Goal: Navigation & Orientation: Find specific page/section

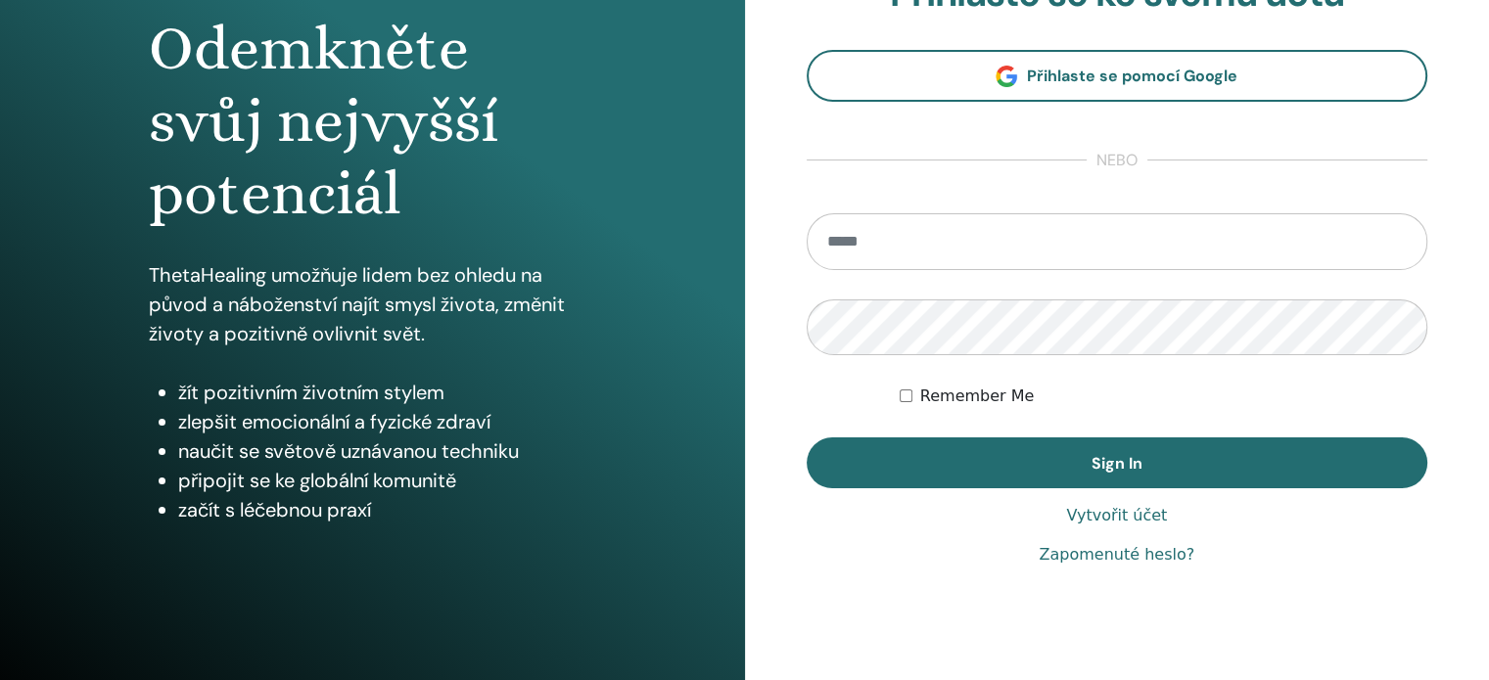
scroll to position [258, 0]
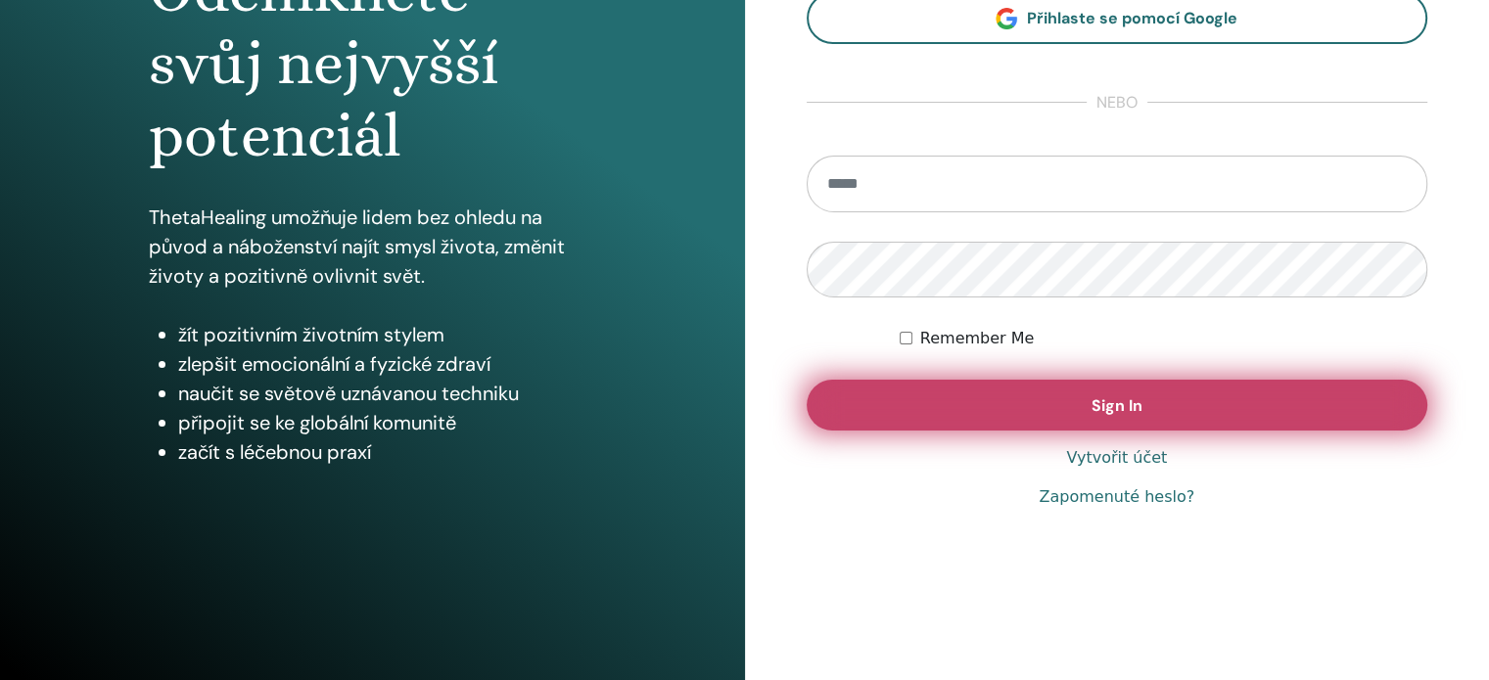
type input "**********"
click at [1132, 412] on span "Sign In" at bounding box center [1116, 405] width 51 height 21
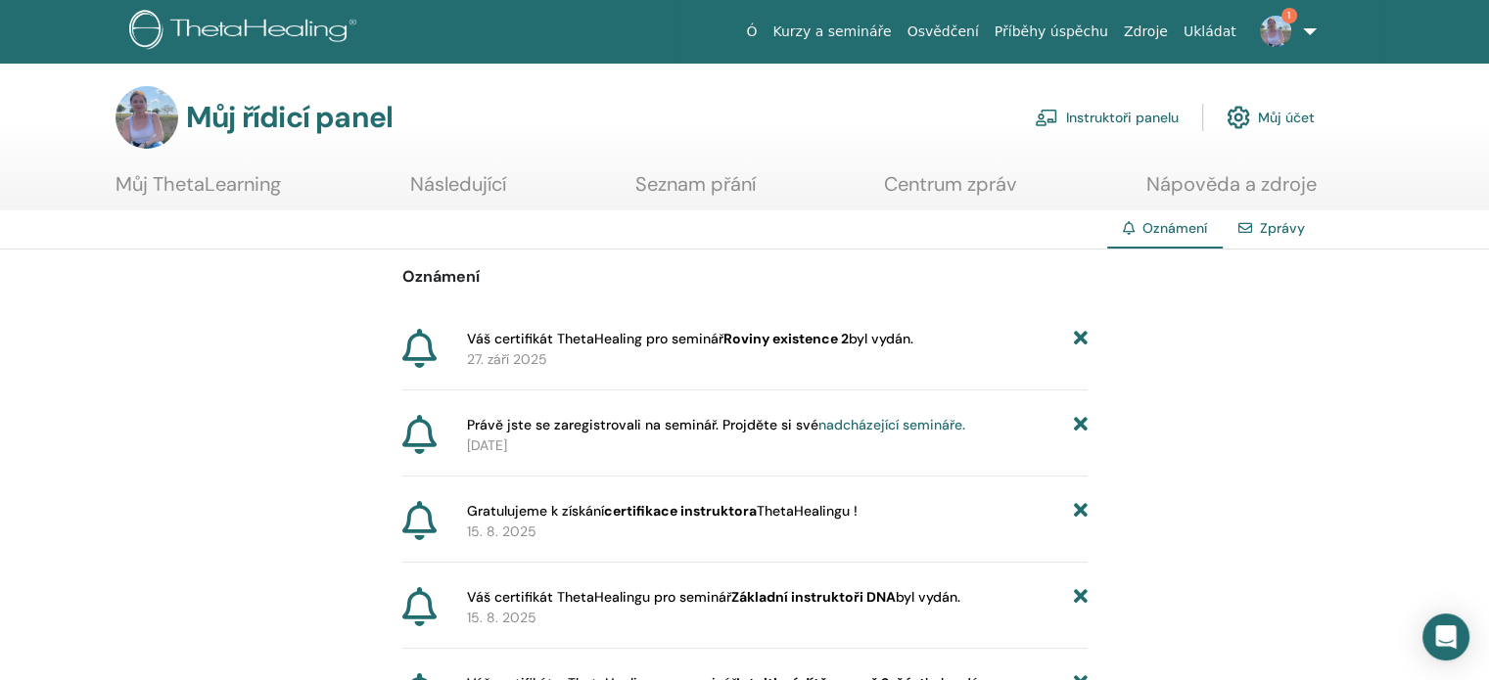
click at [1279, 114] on font "Můj účet" at bounding box center [1286, 119] width 57 height 18
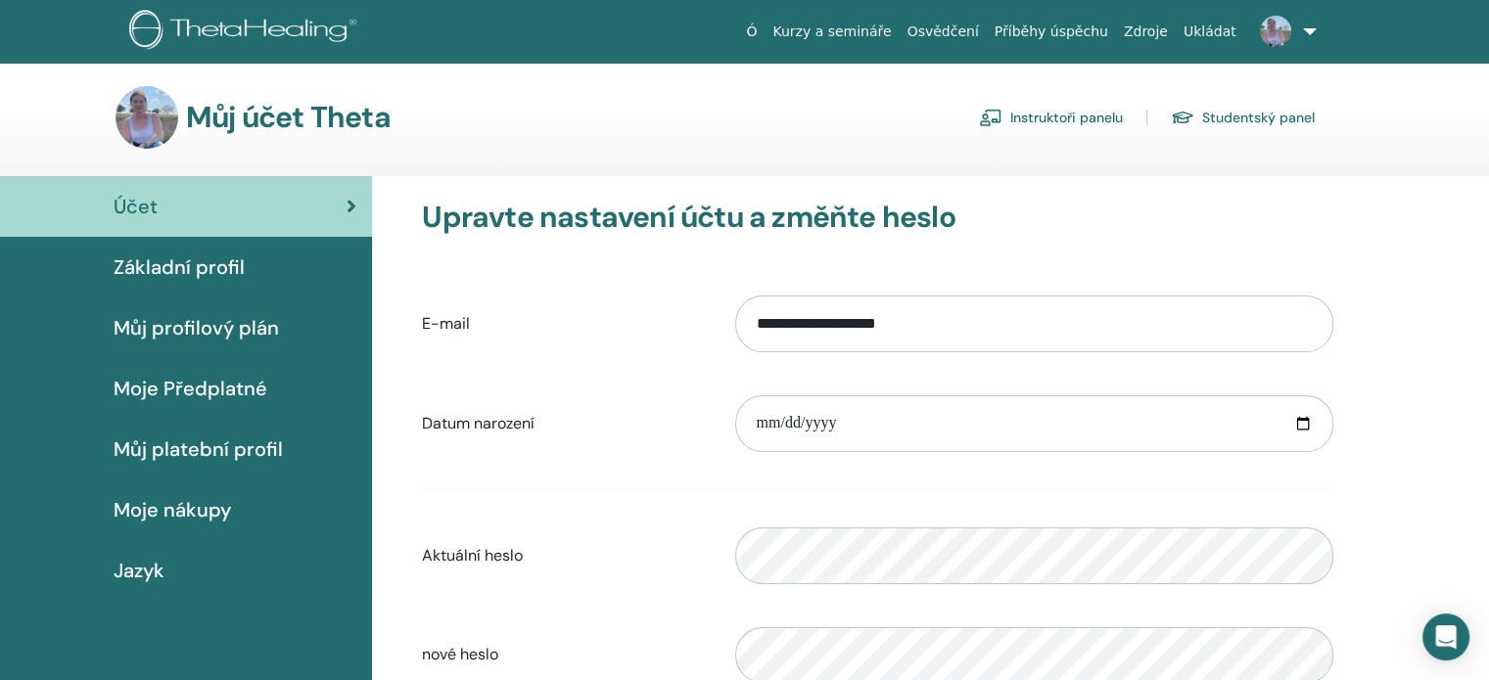
click at [169, 269] on font "Základní profil" at bounding box center [179, 266] width 131 height 25
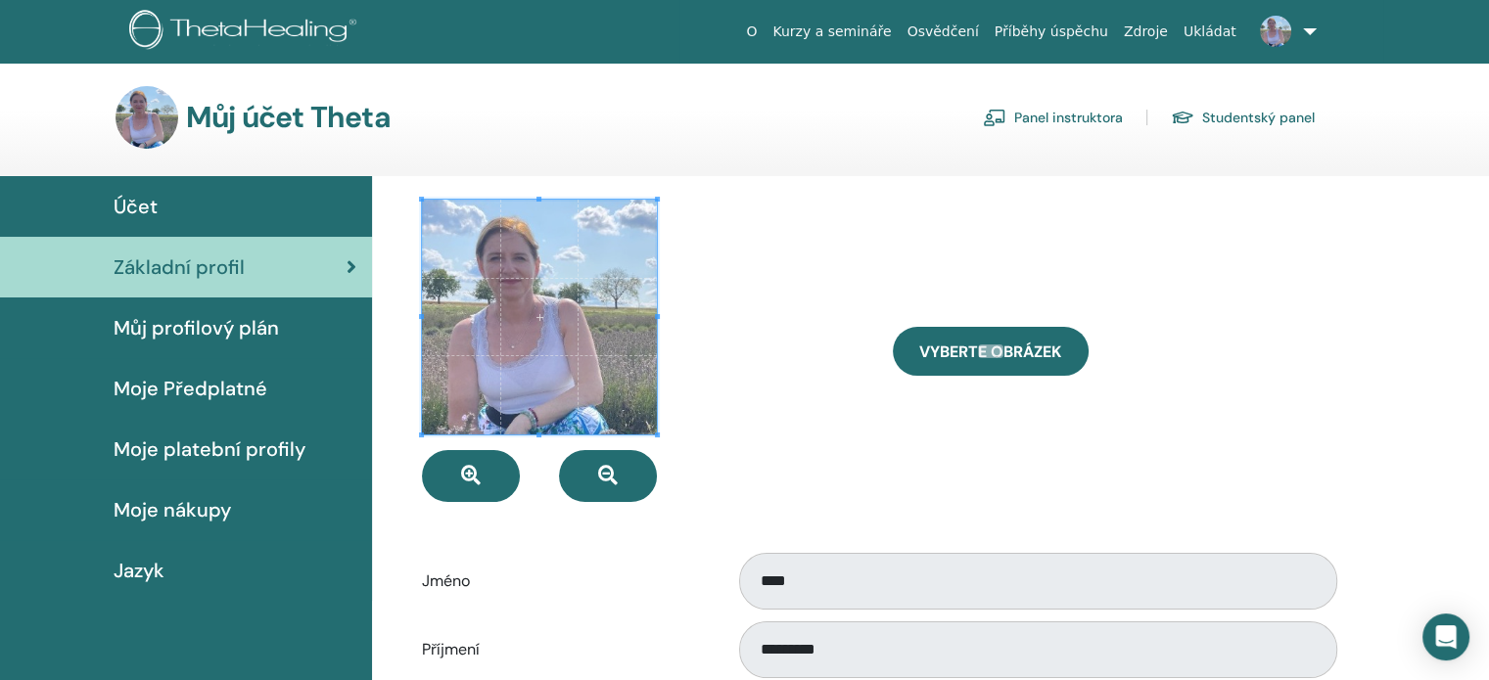
click at [136, 200] on span "Účet" at bounding box center [136, 206] width 44 height 29
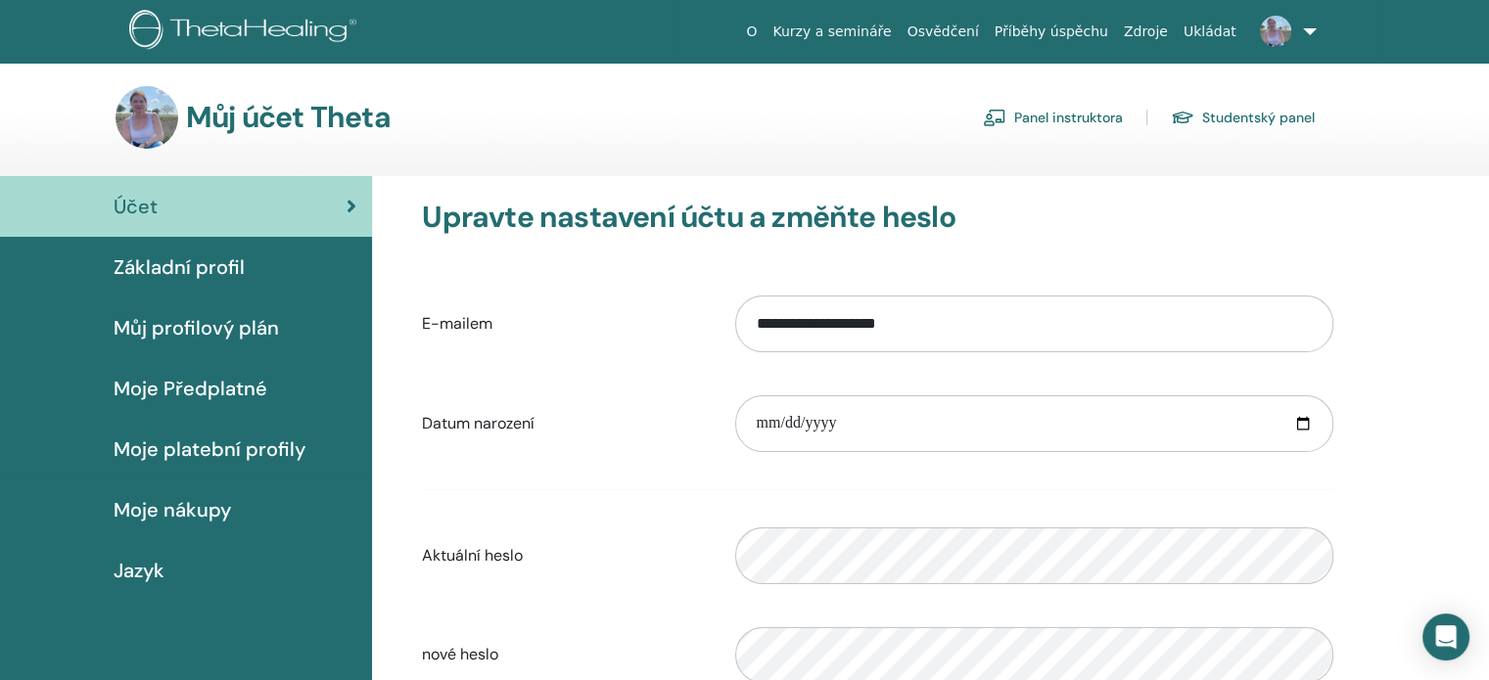
click at [1053, 122] on link "Panel instruktora" at bounding box center [1053, 117] width 140 height 31
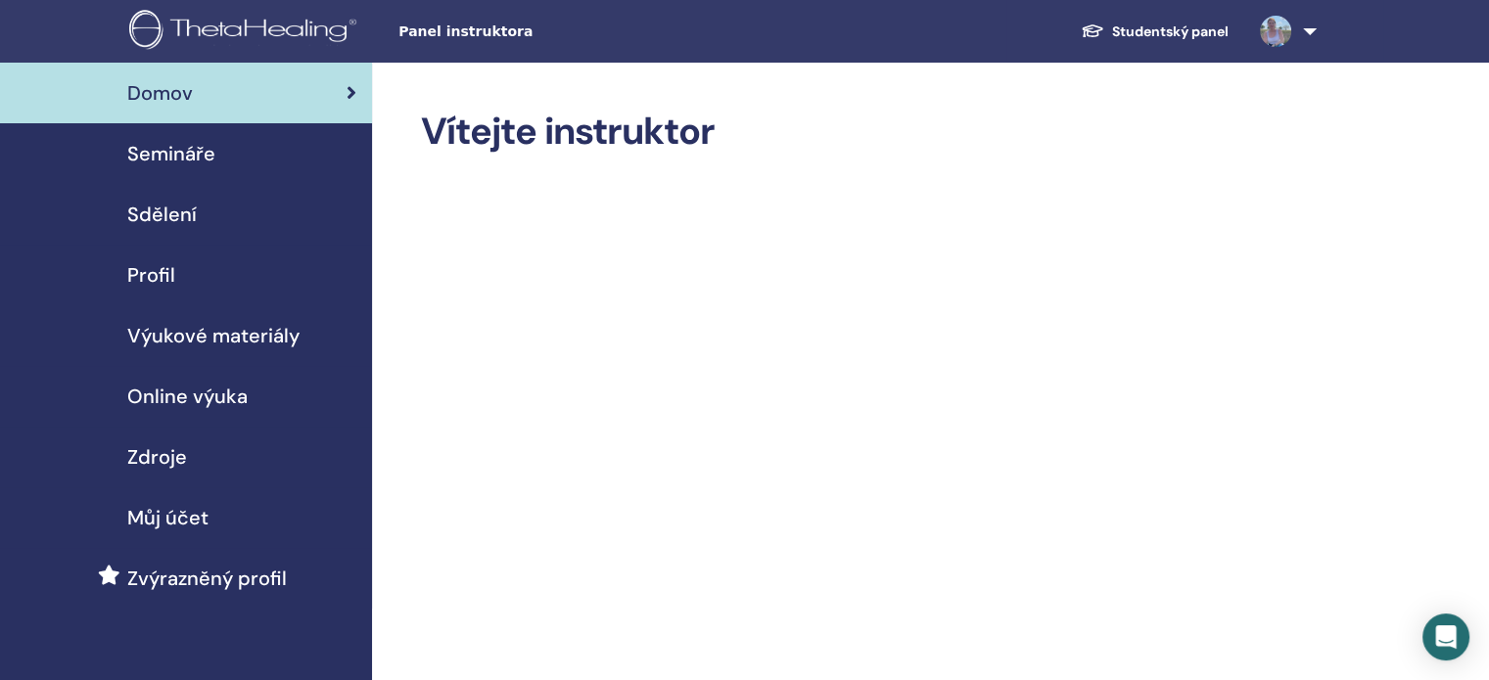
click at [447, 33] on span "Panel instruktora" at bounding box center [545, 32] width 294 height 21
click at [149, 143] on span "Semináře" at bounding box center [171, 153] width 88 height 29
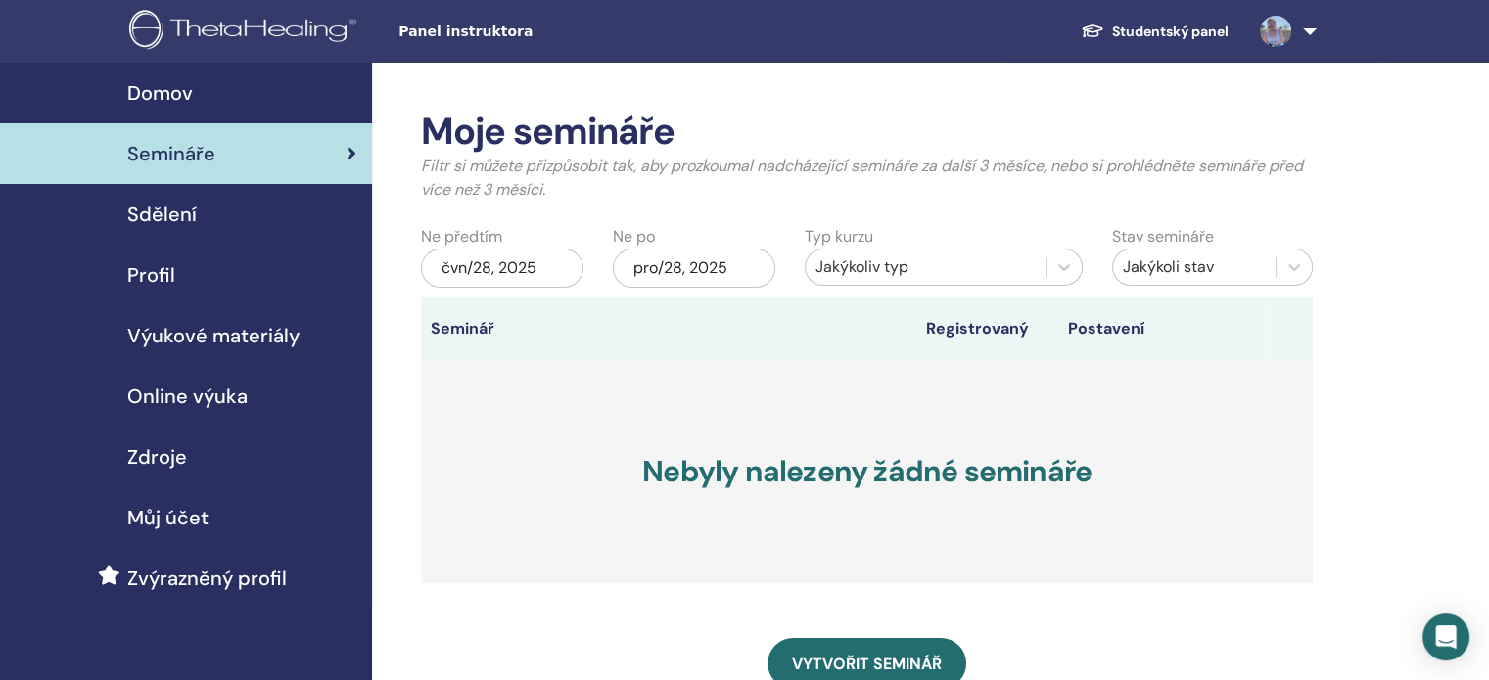
click at [149, 273] on span "Profil" at bounding box center [151, 274] width 48 height 29
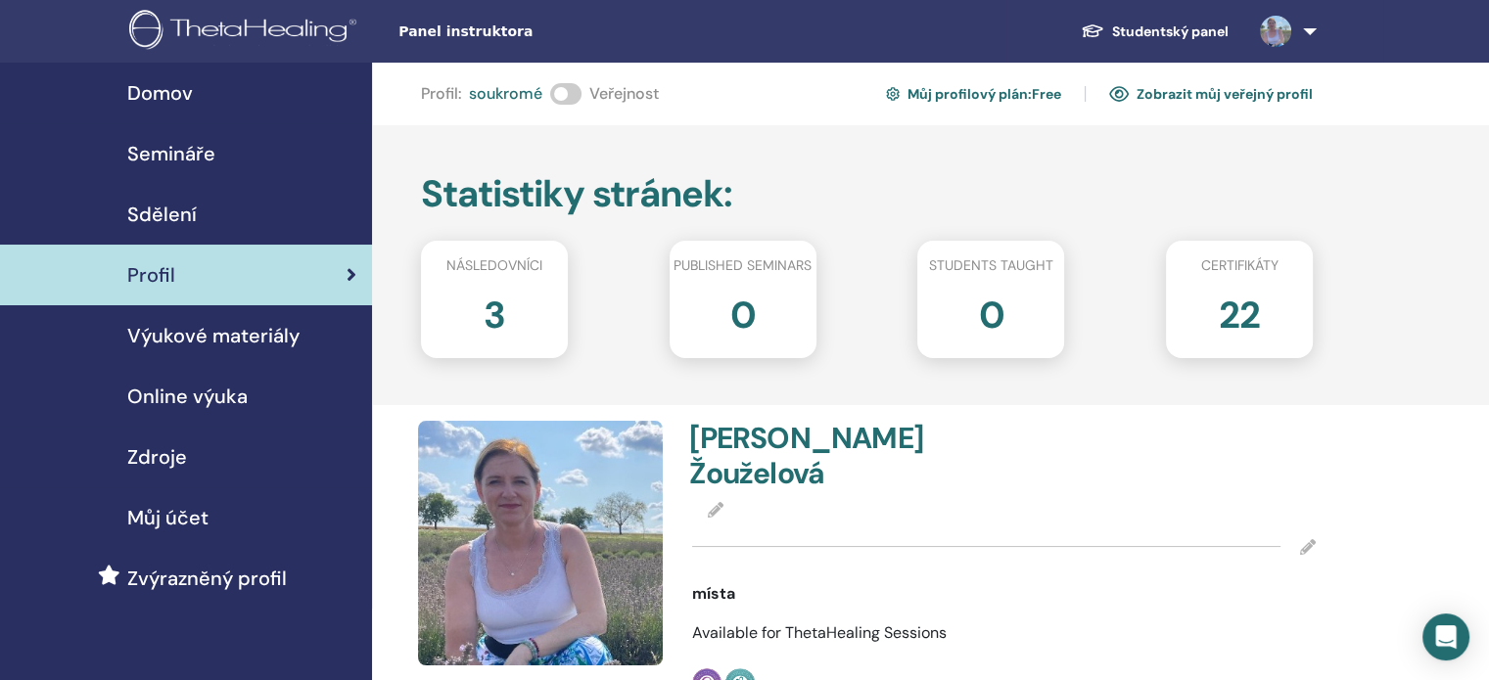
click at [572, 97] on span at bounding box center [565, 94] width 31 height 22
click at [1196, 93] on link "Zobrazit můj veřejný profil" at bounding box center [1211, 93] width 204 height 31
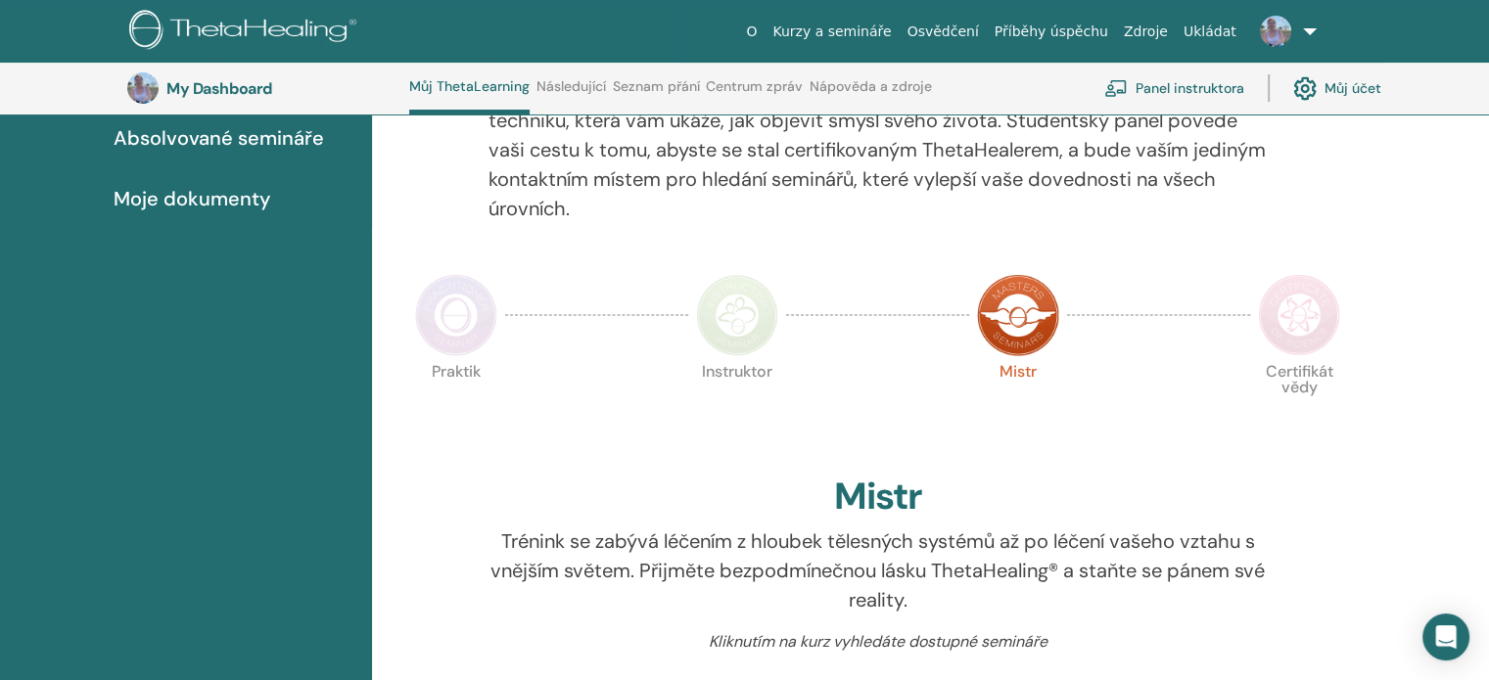
scroll to position [247, 0]
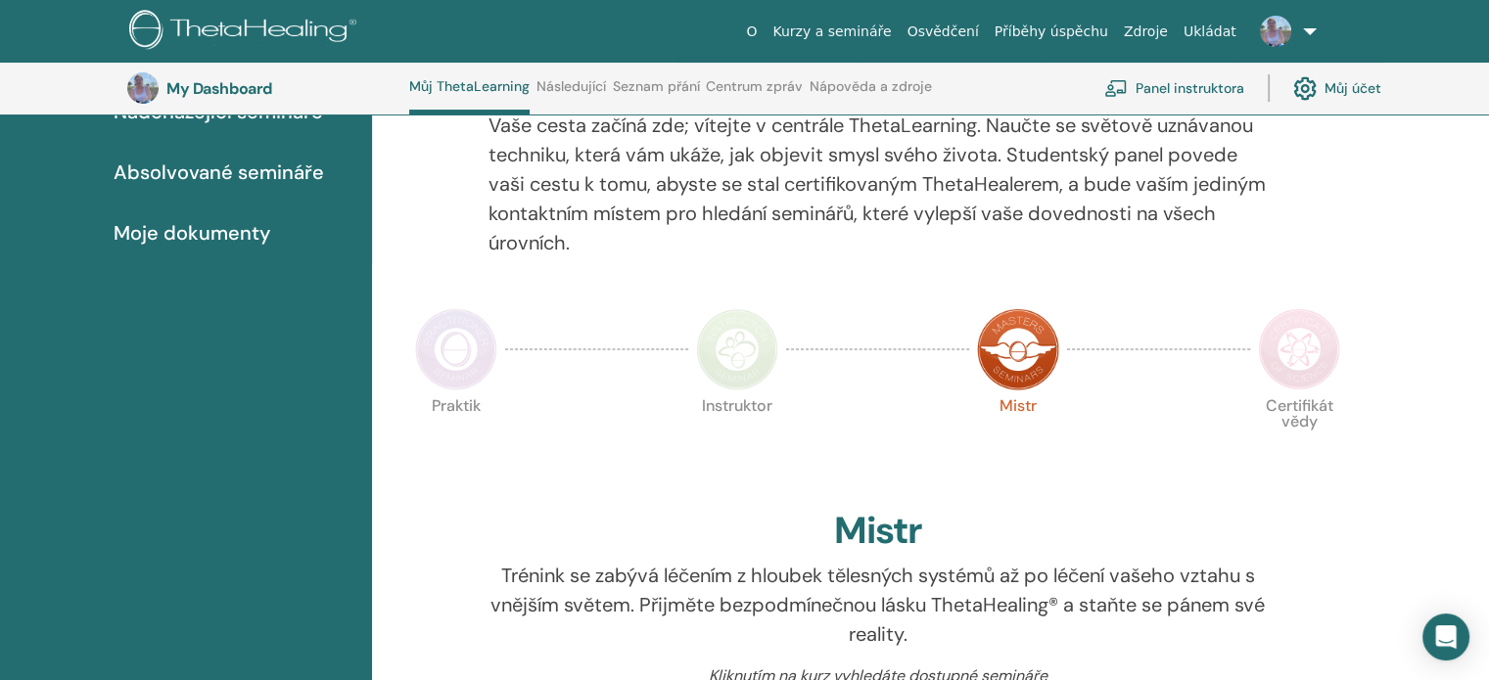
click at [730, 355] on img at bounding box center [737, 349] width 82 height 82
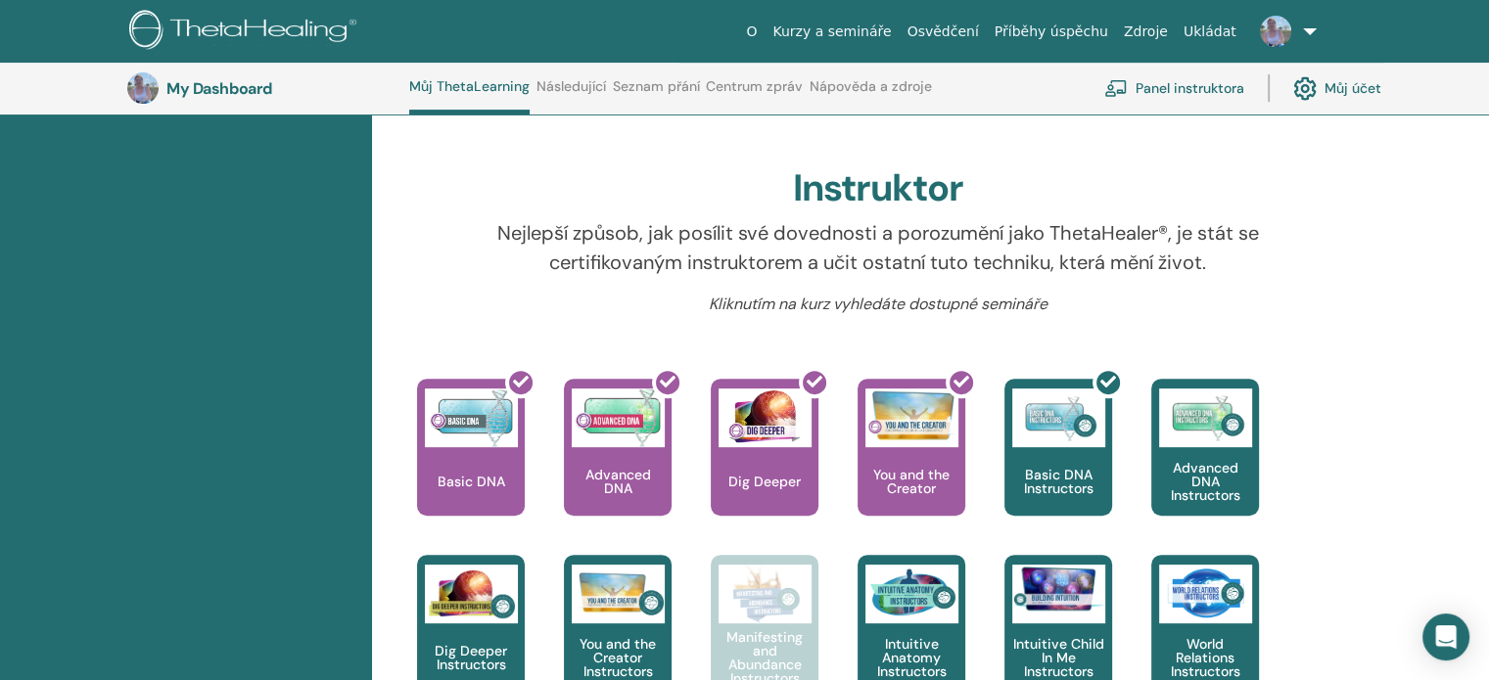
scroll to position [638, 0]
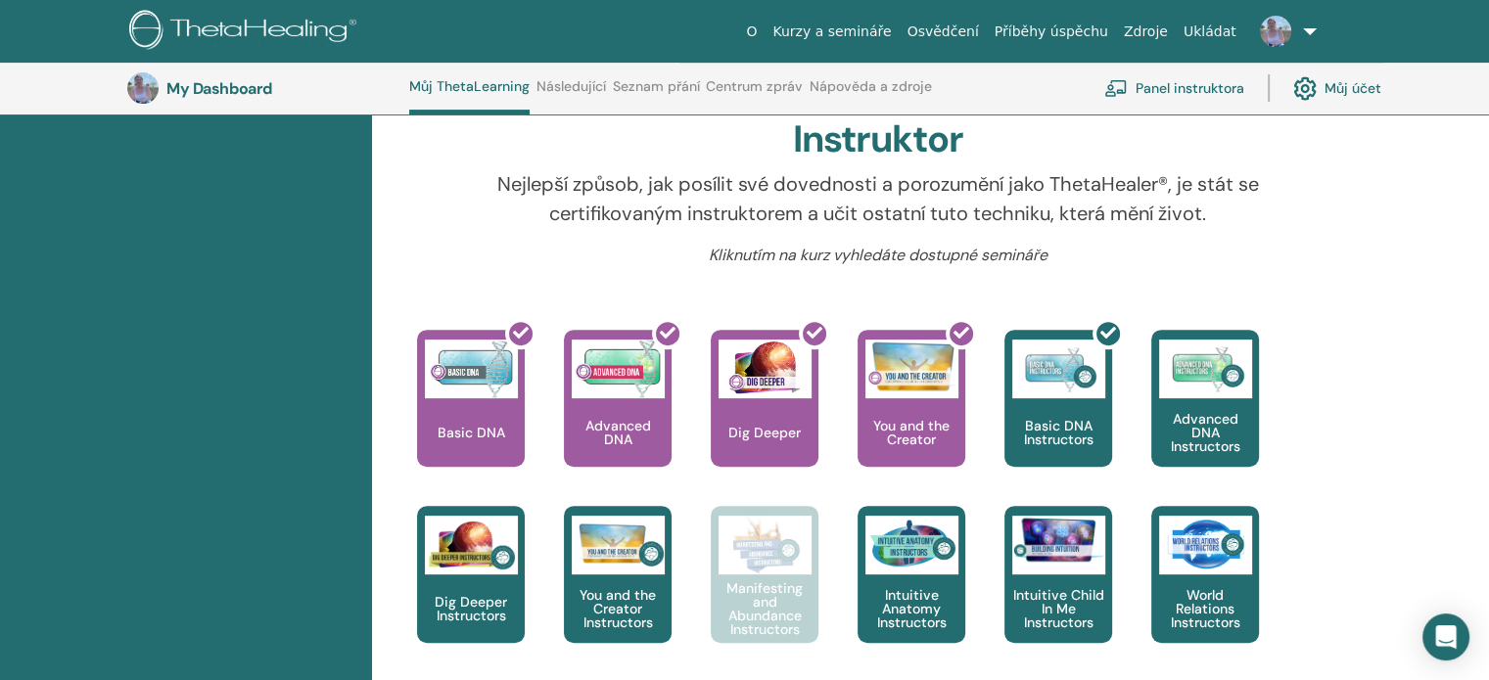
click at [1190, 90] on link "Panel instruktora" at bounding box center [1174, 88] width 140 height 43
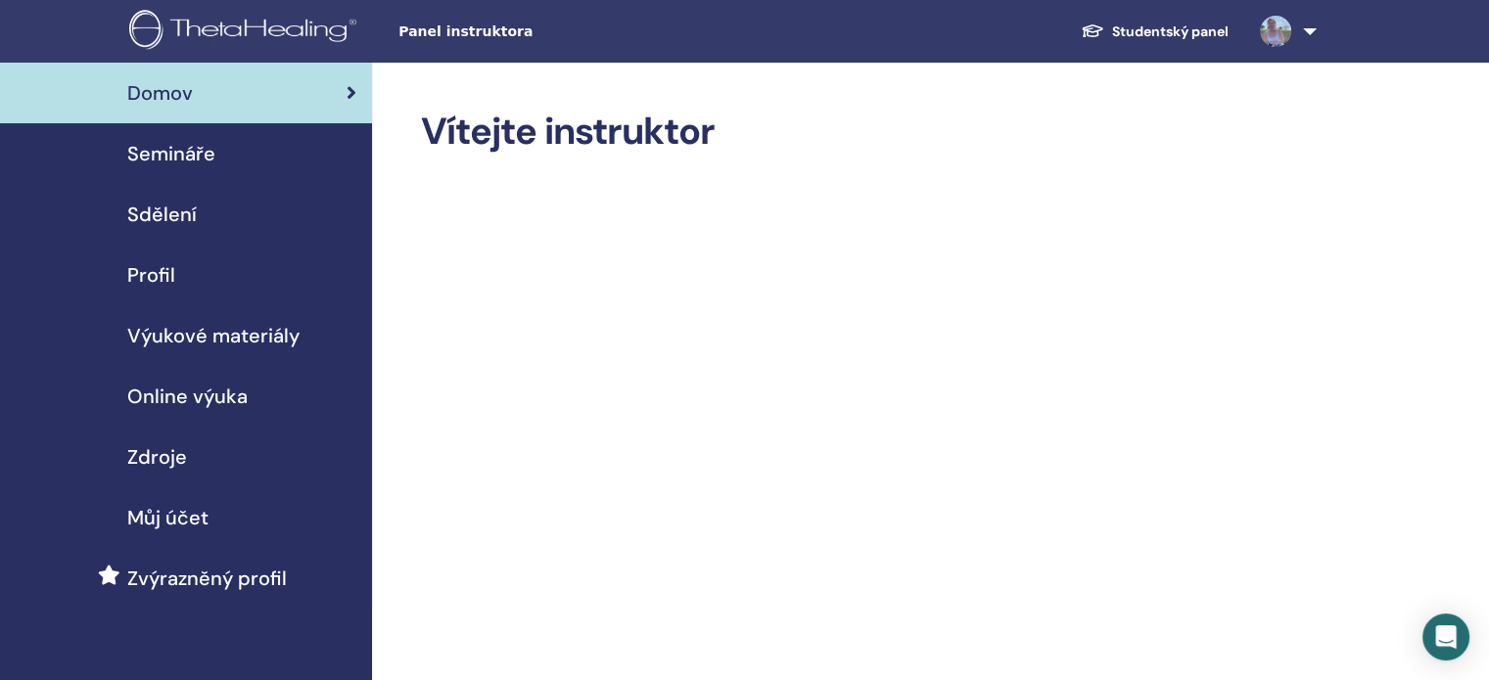
click at [208, 336] on span "Výukové materiály" at bounding box center [213, 335] width 172 height 29
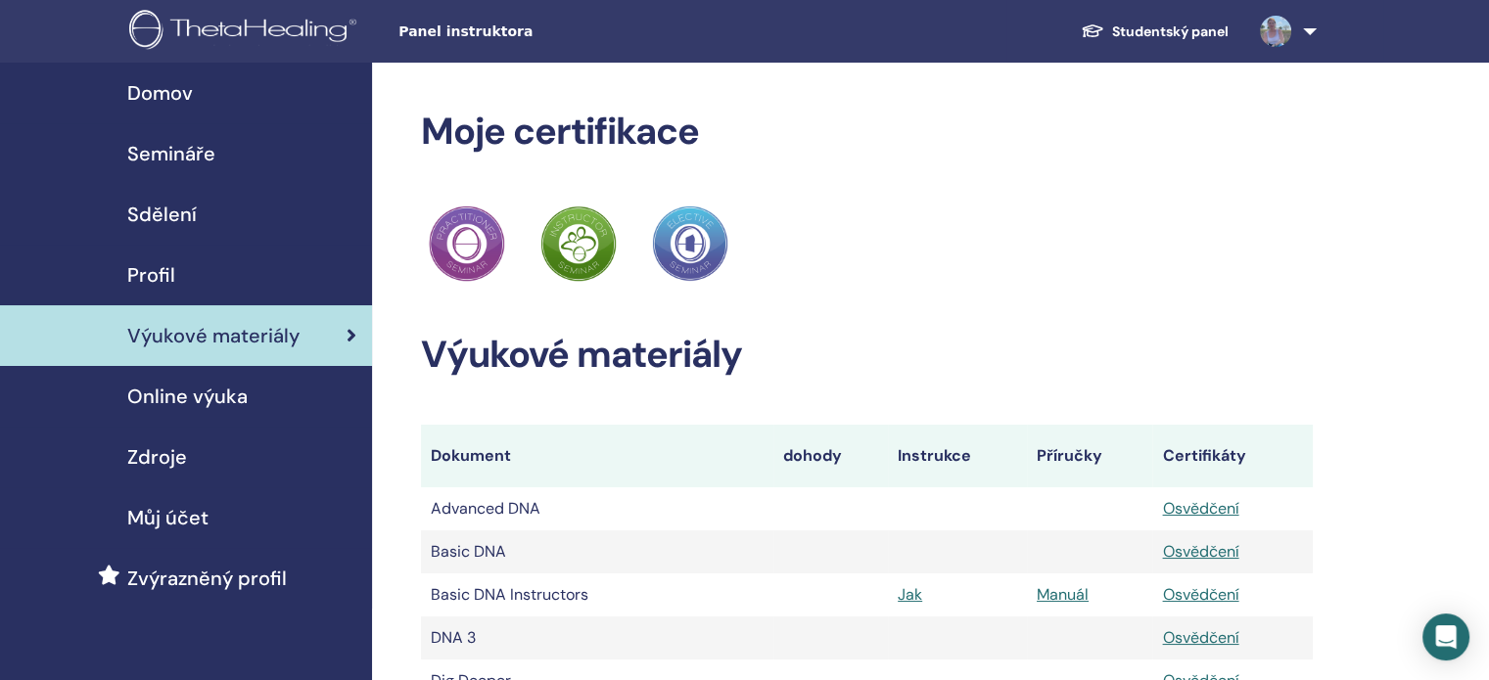
click at [170, 213] on span "Sdělení" at bounding box center [161, 214] width 69 height 29
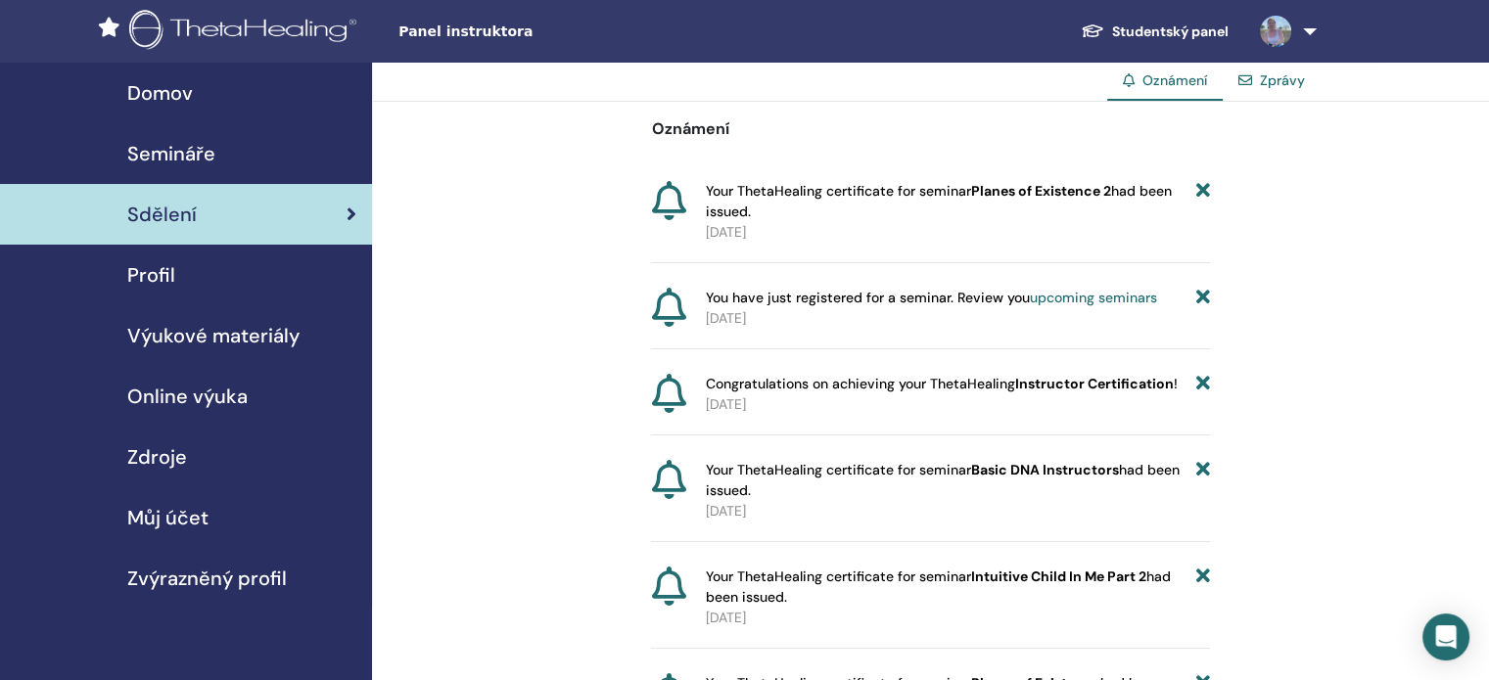
click at [161, 149] on span "Semináře" at bounding box center [171, 153] width 88 height 29
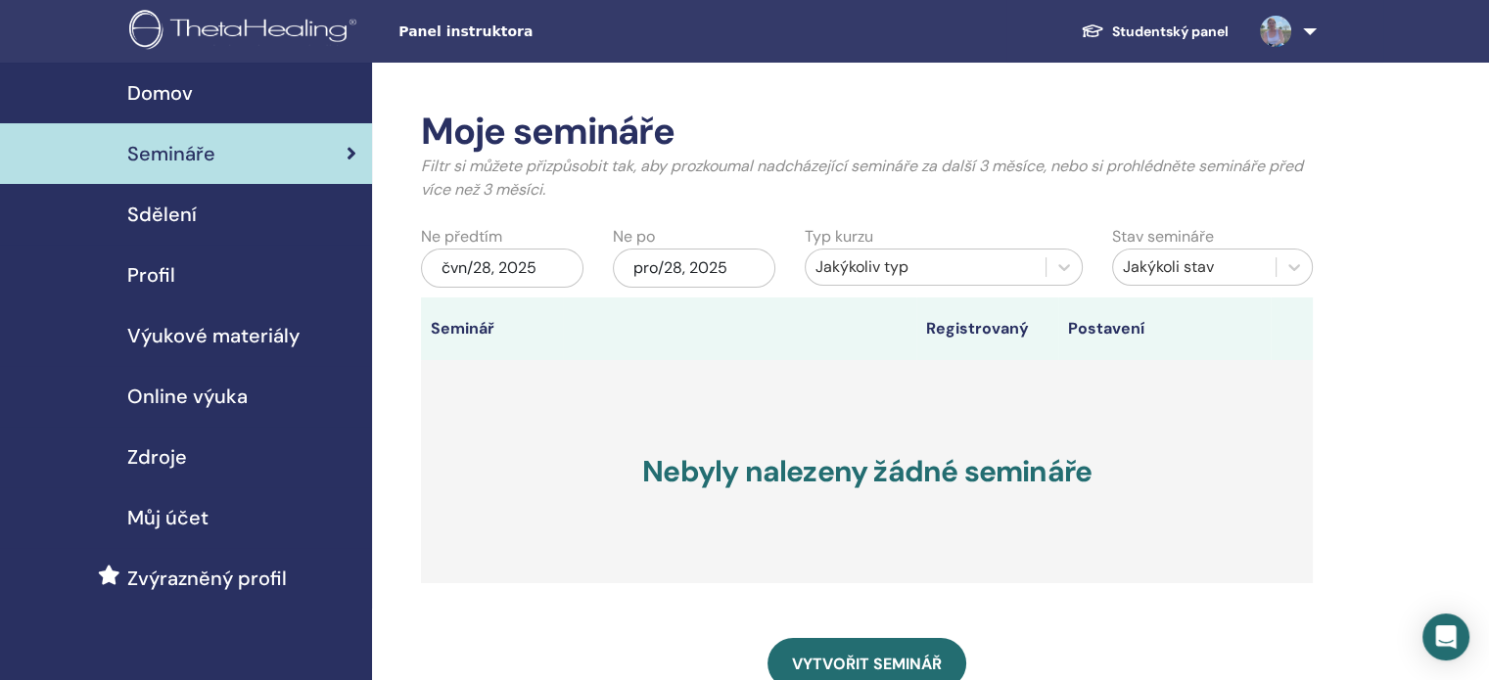
click at [164, 517] on span "Můj účet" at bounding box center [167, 517] width 81 height 29
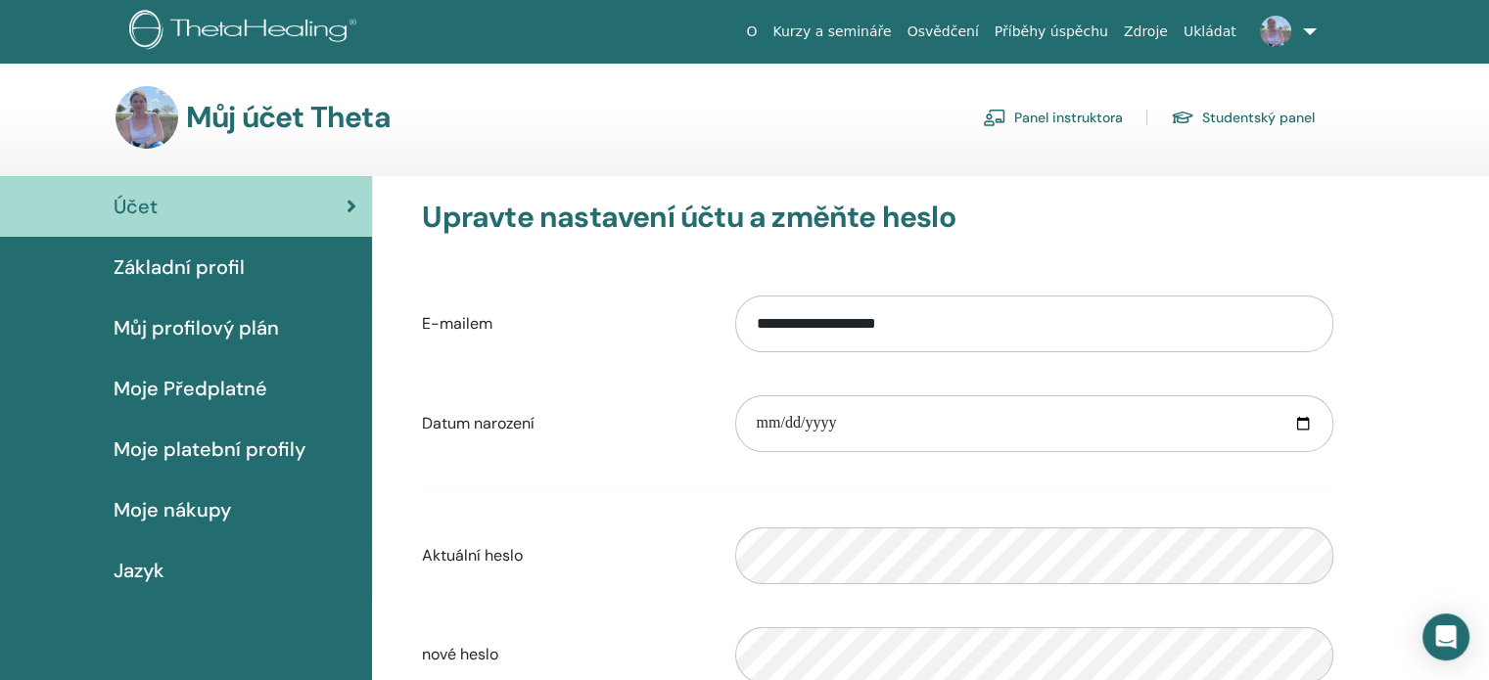
click at [875, 34] on link "Kurzy a semináře" at bounding box center [831, 32] width 134 height 36
